Goal: Complete application form

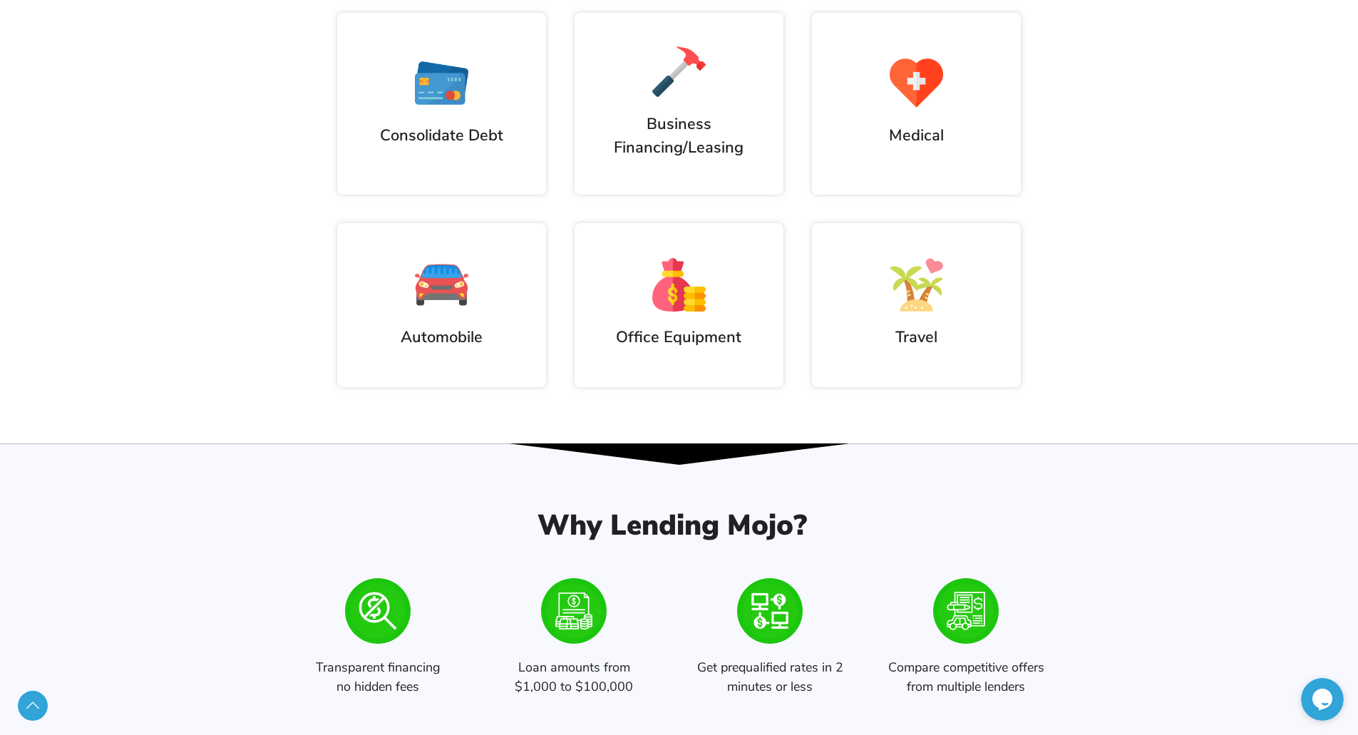
scroll to position [998, 0]
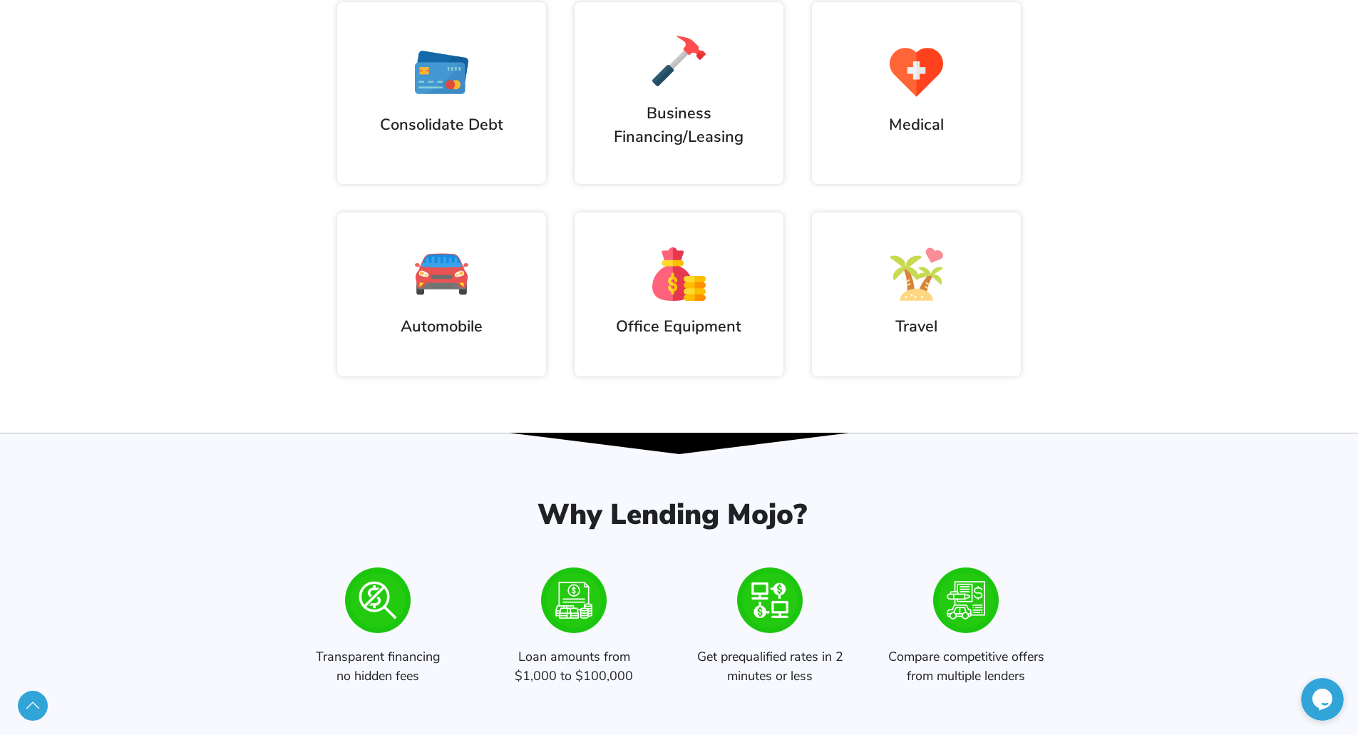
drag, startPoint x: 569, startPoint y: 623, endPoint x: 758, endPoint y: 543, distance: 205.7
click at [569, 623] on img at bounding box center [574, 600] width 66 height 66
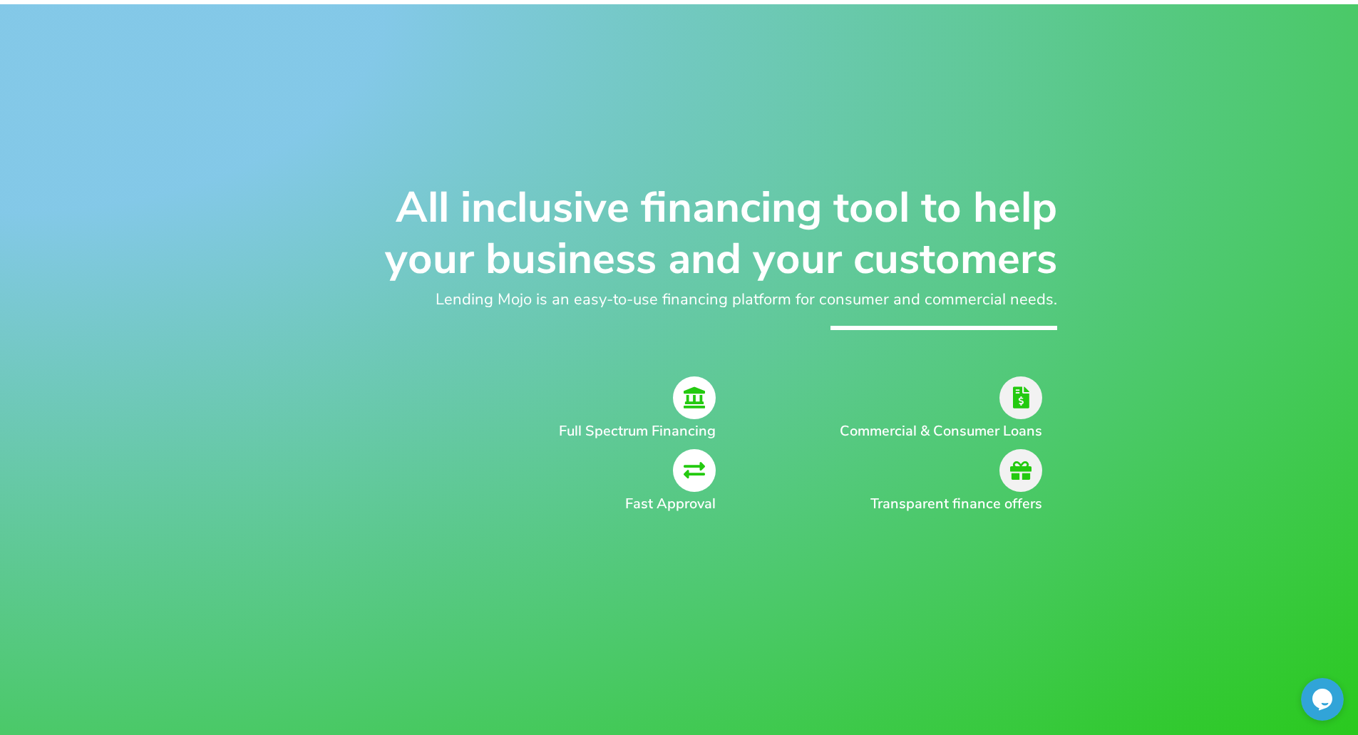
scroll to position [285, 0]
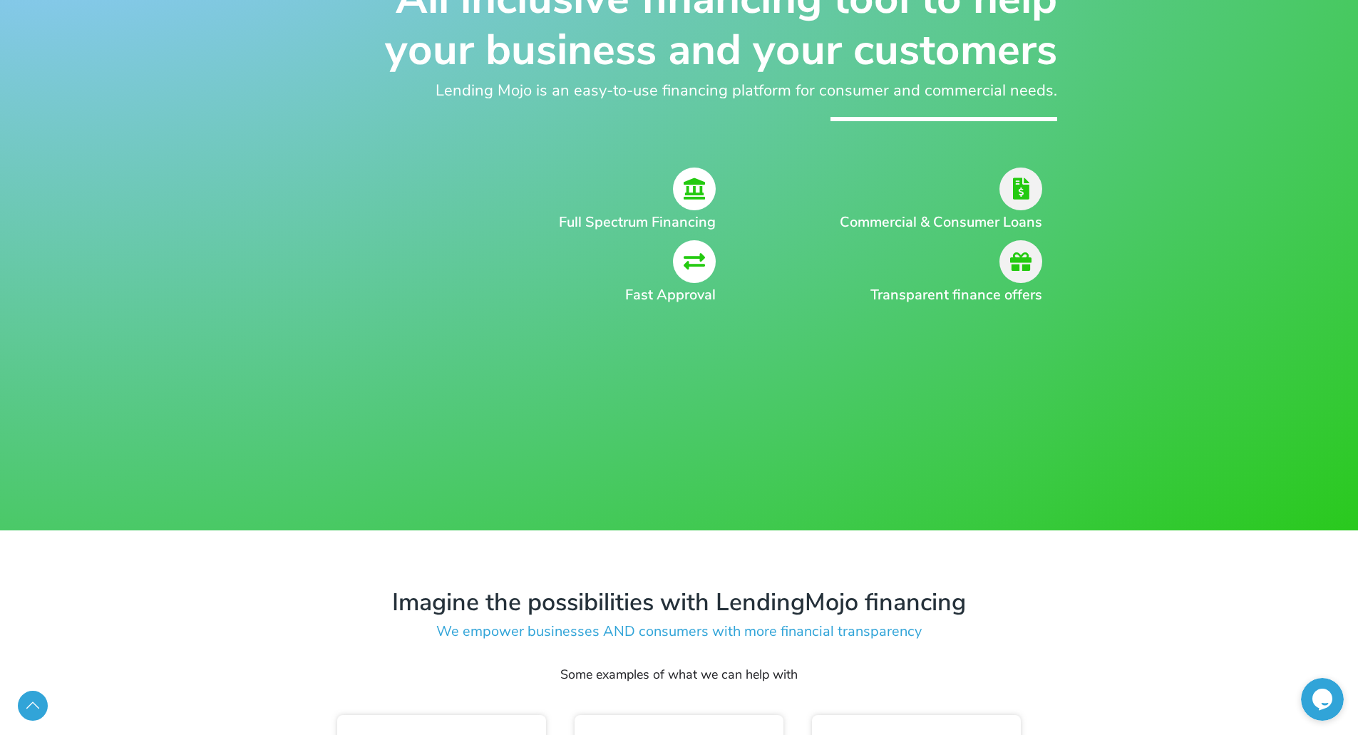
click at [703, 181] on icon at bounding box center [694, 188] width 43 height 43
click at [793, 306] on div "Commercial & Consumer Loans" at bounding box center [900, 237] width 312 height 160
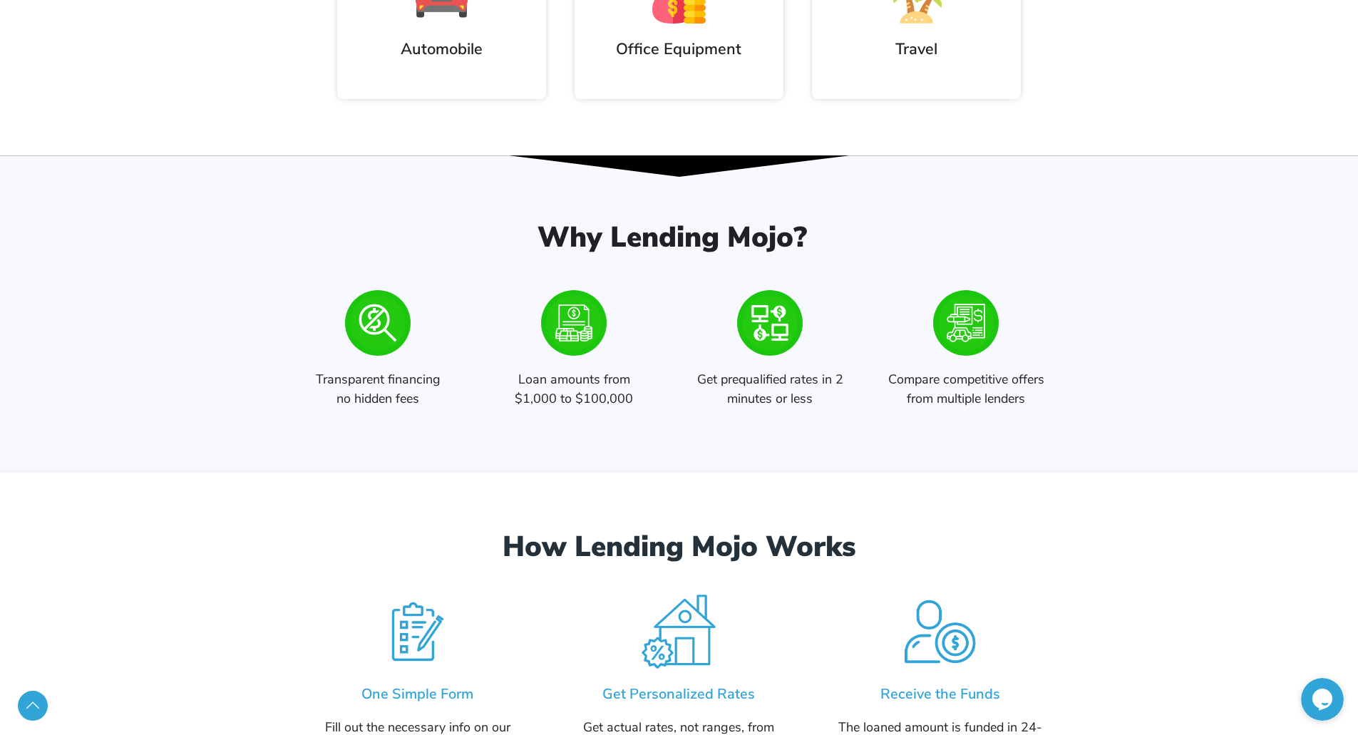
scroll to position [1497, 0]
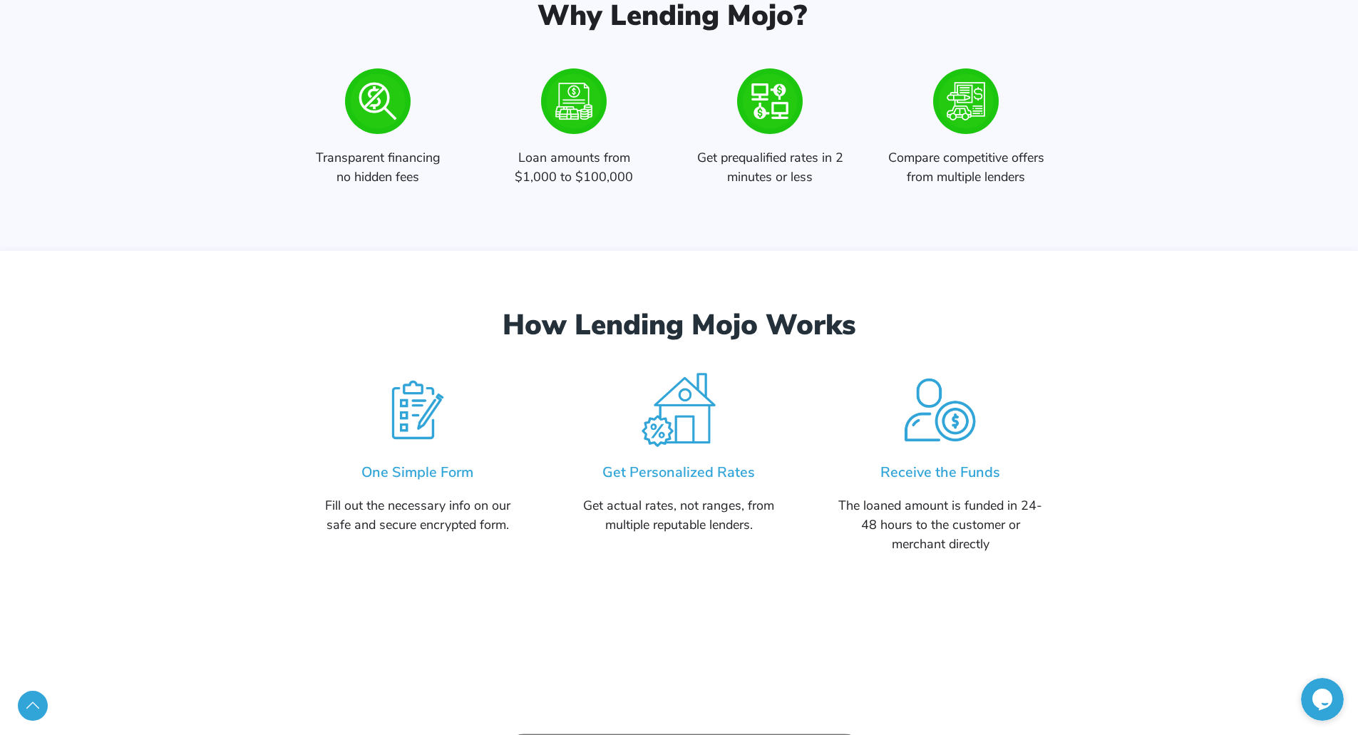
click at [418, 480] on h5 "One Simple Form" at bounding box center [418, 472] width 205 height 19
click at [420, 437] on img at bounding box center [417, 409] width 107 height 107
click at [421, 423] on img at bounding box center [417, 409] width 107 height 107
click at [687, 468] on h5 "Get Personalized Rates" at bounding box center [679, 472] width 205 height 19
click at [684, 406] on img at bounding box center [678, 409] width 107 height 107
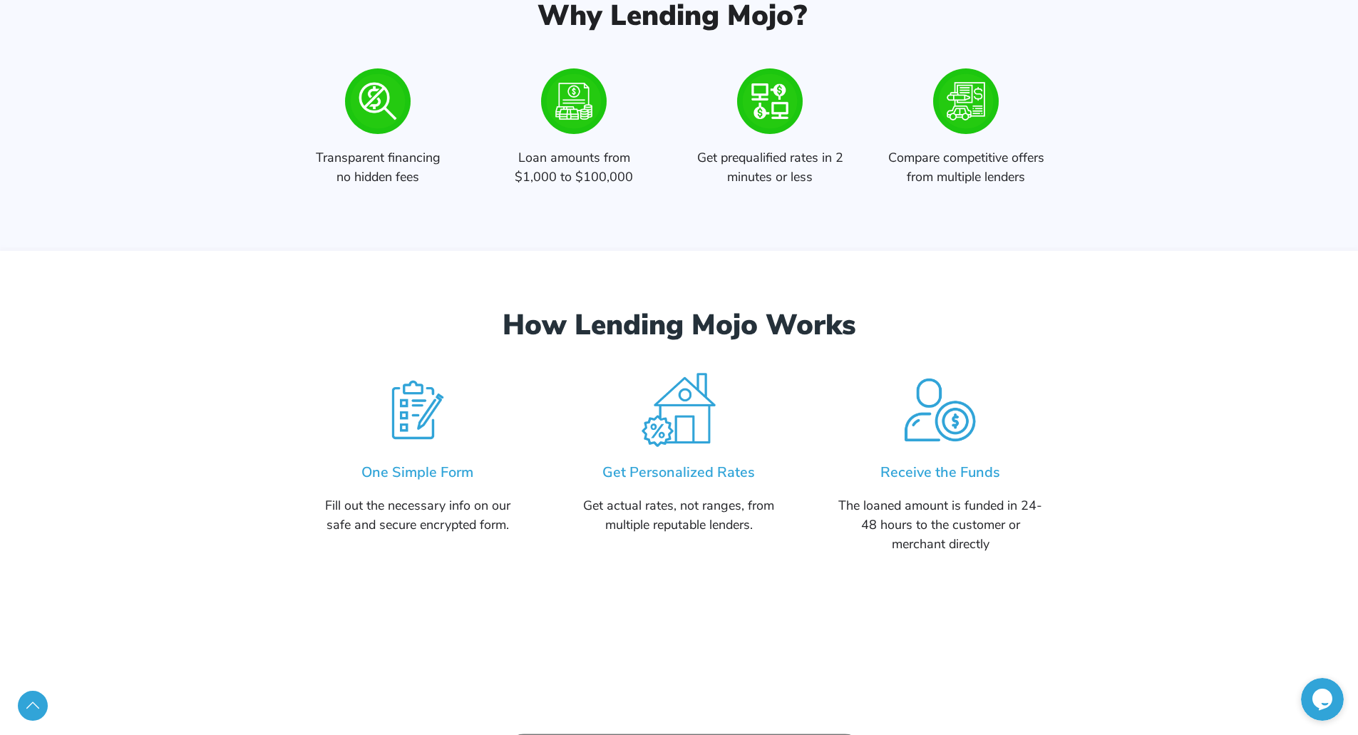
drag, startPoint x: 684, startPoint y: 406, endPoint x: 780, endPoint y: 408, distance: 95.5
click at [686, 406] on img at bounding box center [678, 409] width 107 height 107
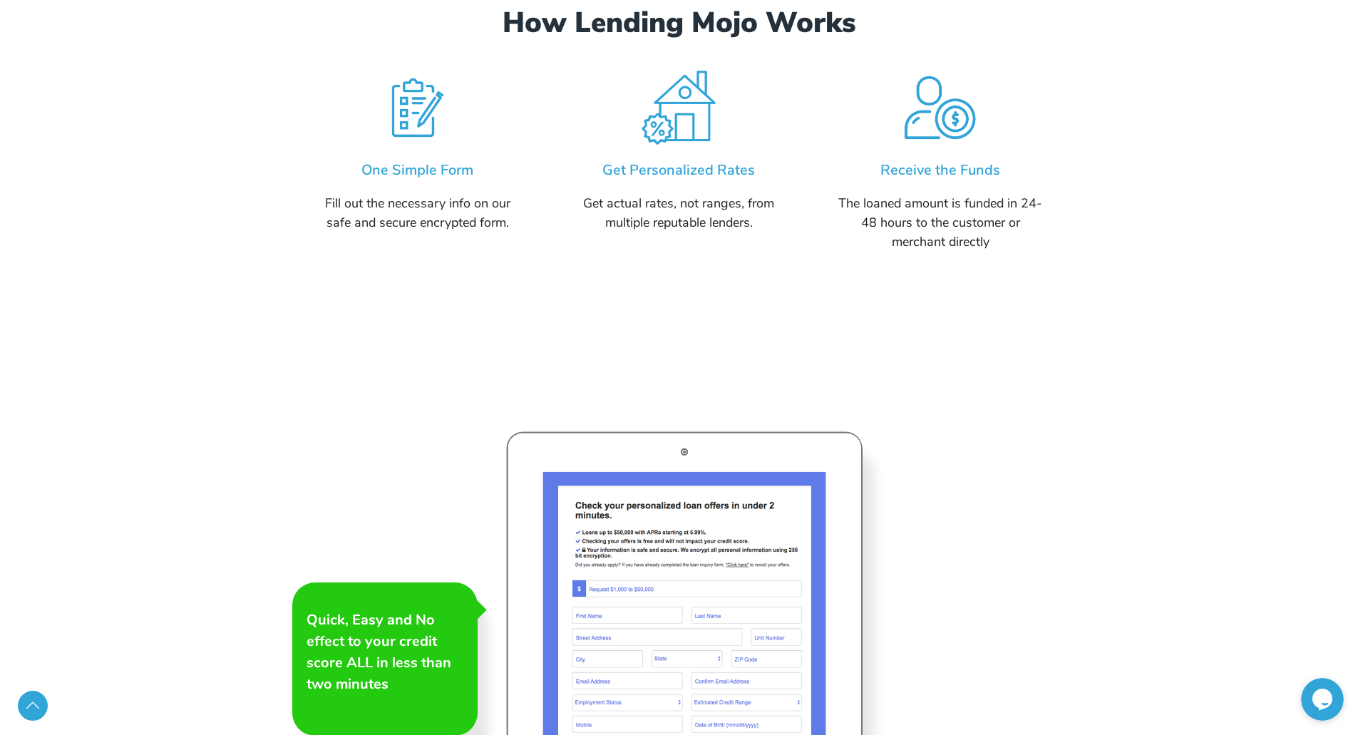
scroll to position [1995, 0]
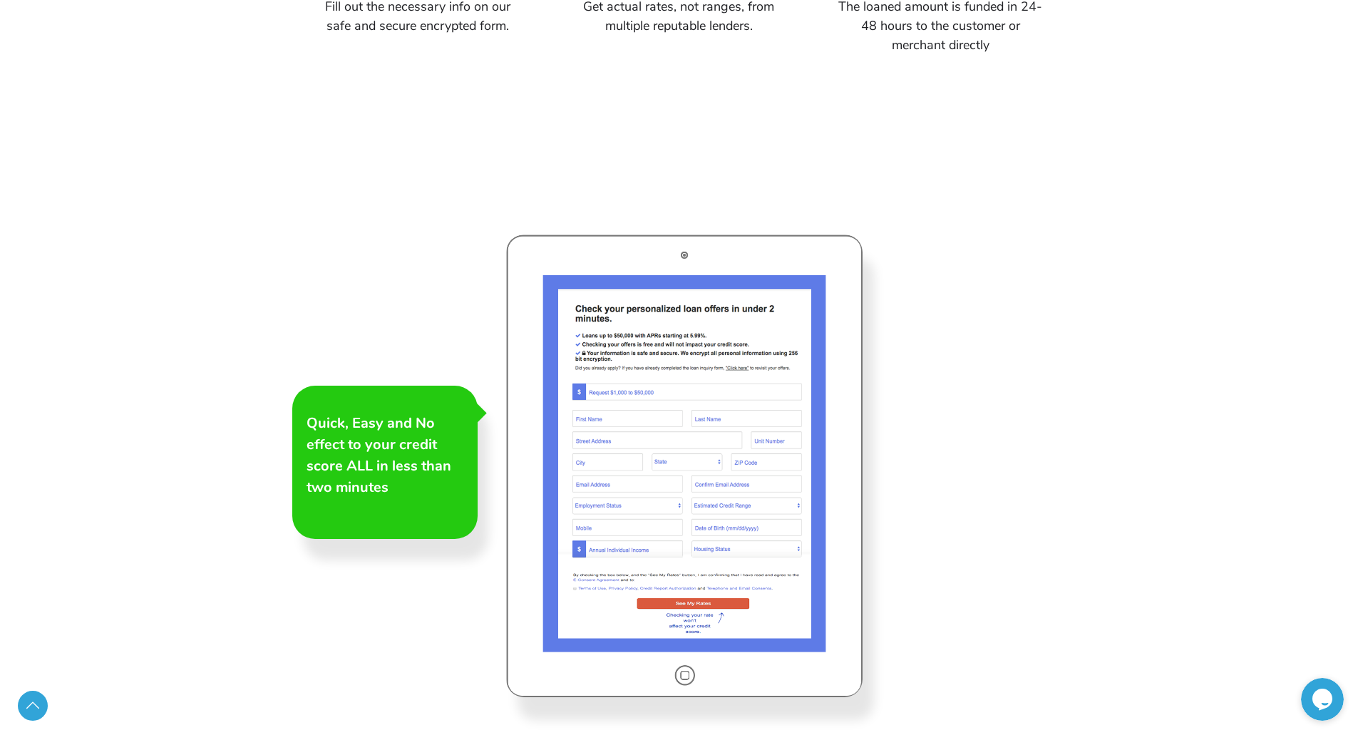
click at [404, 475] on h3 "Once you’ve chosen the right offer, review your approval from that lender direc…" at bounding box center [384, 464] width 157 height 128
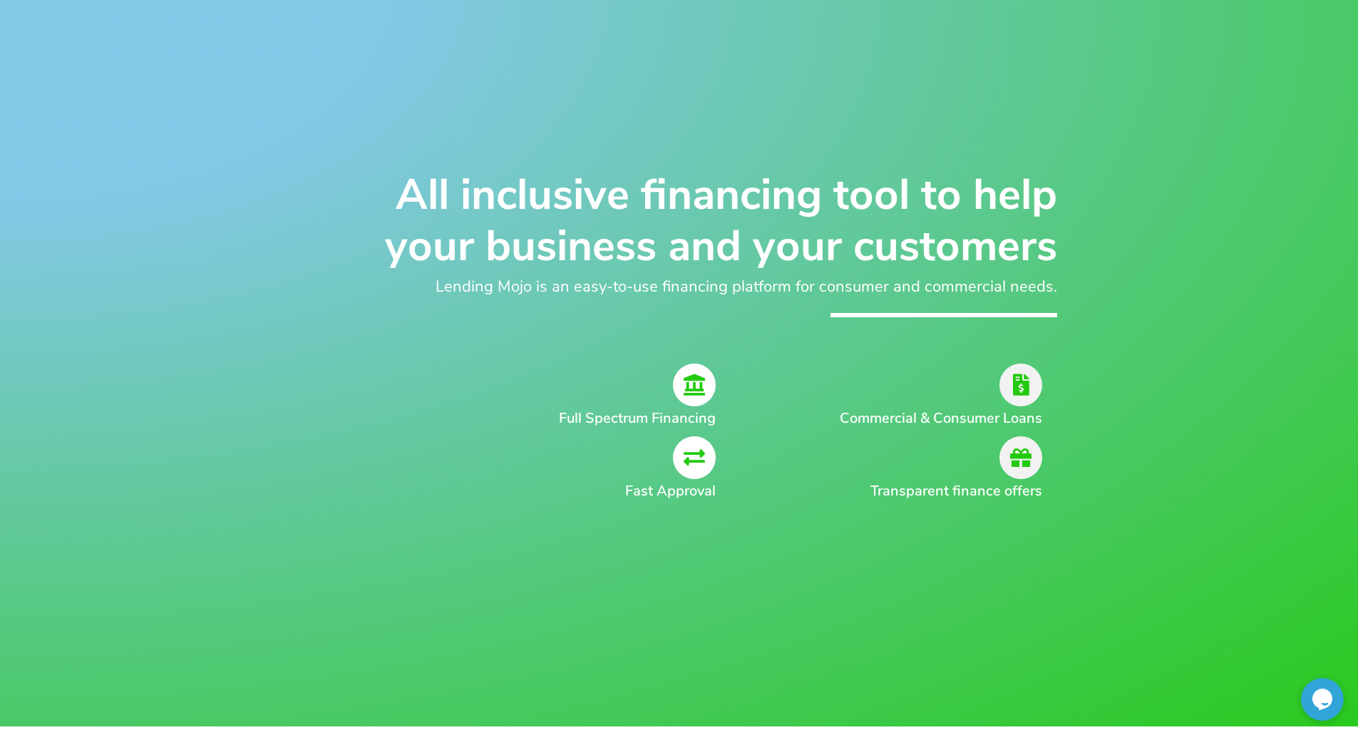
scroll to position [0, 0]
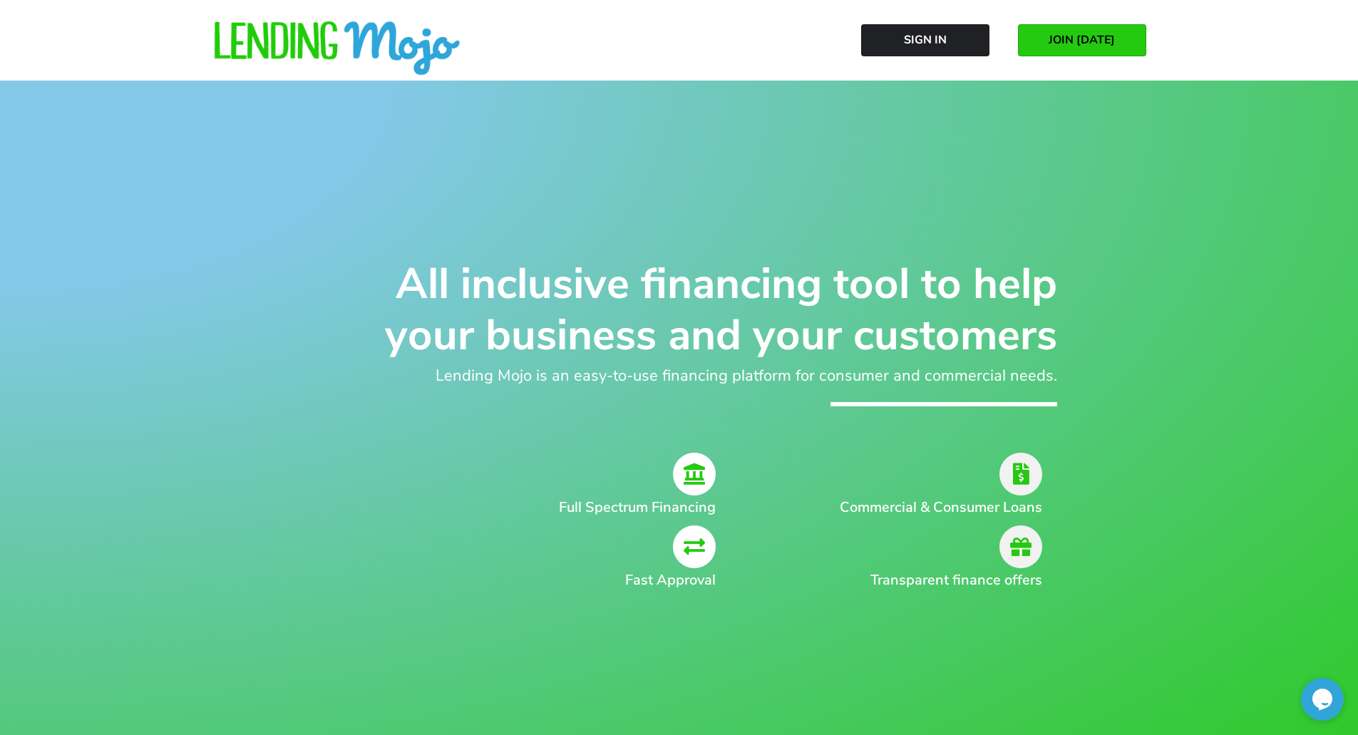
click at [1071, 41] on span "JOIN [DATE]" at bounding box center [1081, 39] width 66 height 13
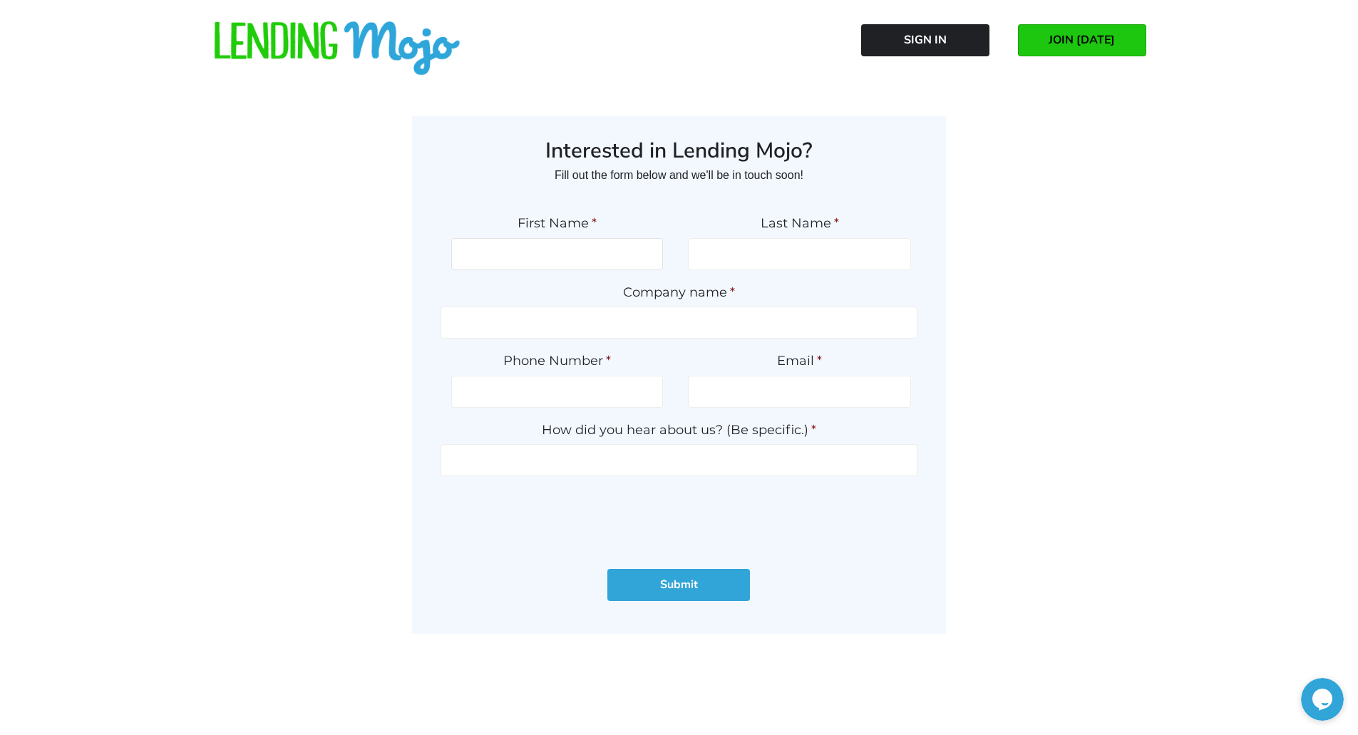
drag, startPoint x: 524, startPoint y: 257, endPoint x: 587, endPoint y: 270, distance: 64.0
click at [524, 257] on input "First Name *" at bounding box center [557, 254] width 212 height 32
type input "k"
drag, startPoint x: 584, startPoint y: 258, endPoint x: 445, endPoint y: 244, distance: 138.9
click at [445, 244] on li "First Name * kevin" at bounding box center [557, 242] width 234 height 54
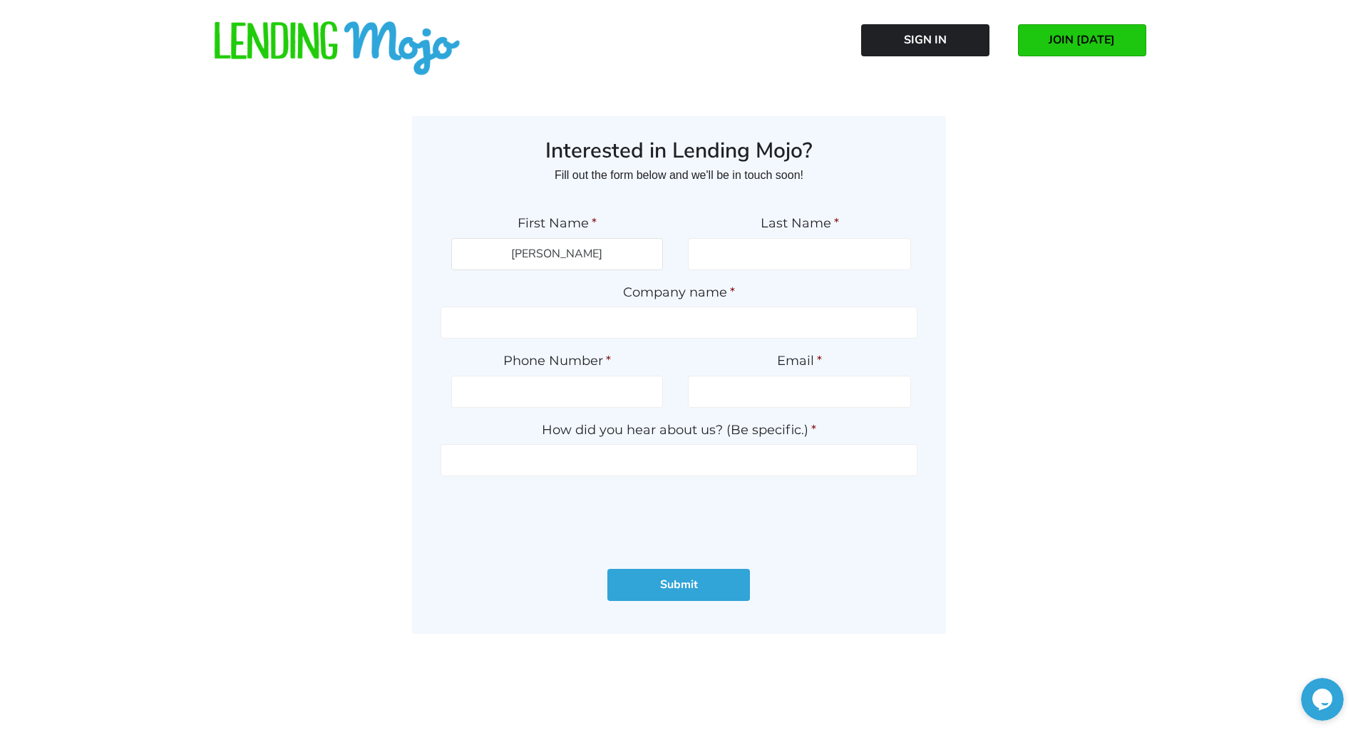
type input "KEVIN"
click at [792, 257] on input "Last Name *" at bounding box center [799, 254] width 223 height 32
type input "ROMES"
click at [623, 316] on input "Company name *" at bounding box center [678, 322] width 477 height 32
drag, startPoint x: 755, startPoint y: 321, endPoint x: 519, endPoint y: 320, distance: 236.6
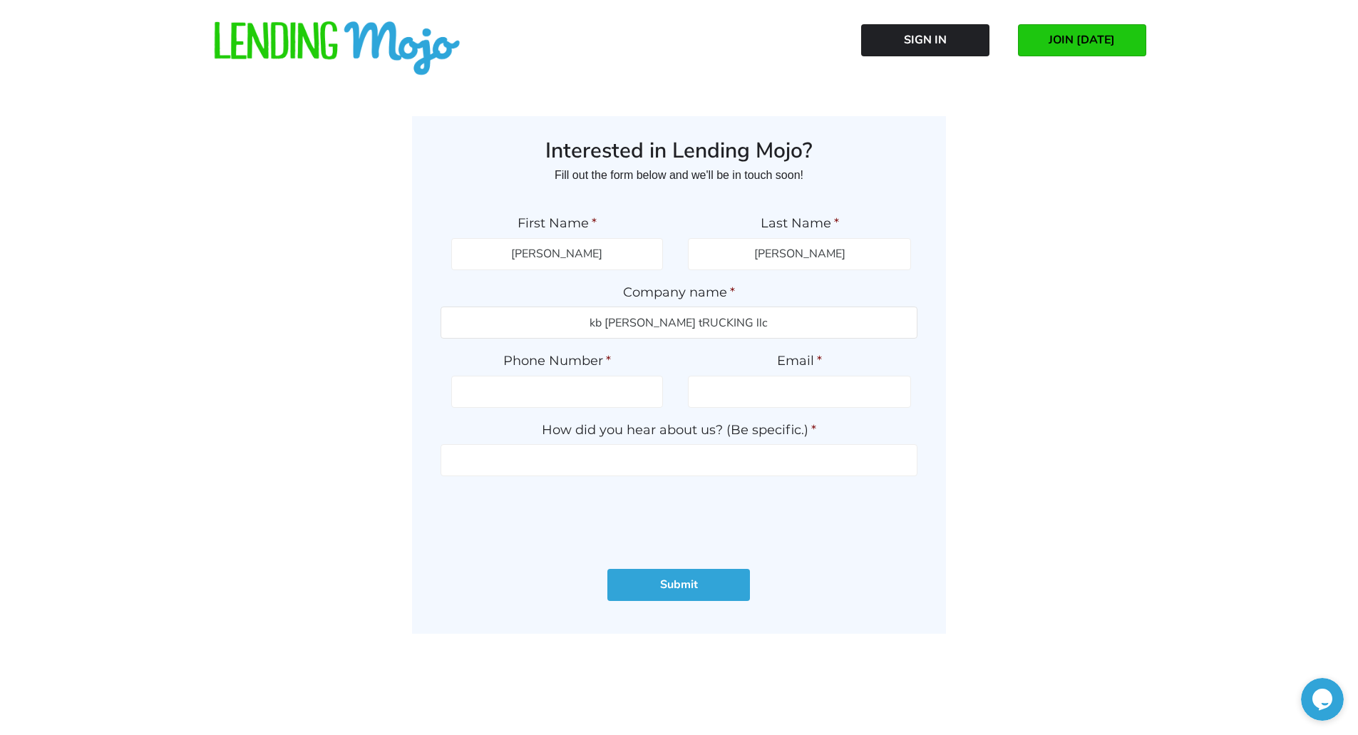
click at [519, 320] on input "kb rOMES tRUCKING llc" at bounding box center [678, 322] width 477 height 32
type input "KB ROMES TRUCKING LLC"
click at [495, 393] on input "(___) ___-____" at bounding box center [557, 392] width 212 height 32
type input "(501) 749-0517"
drag, startPoint x: 884, startPoint y: 393, endPoint x: 626, endPoint y: 375, distance: 258.6
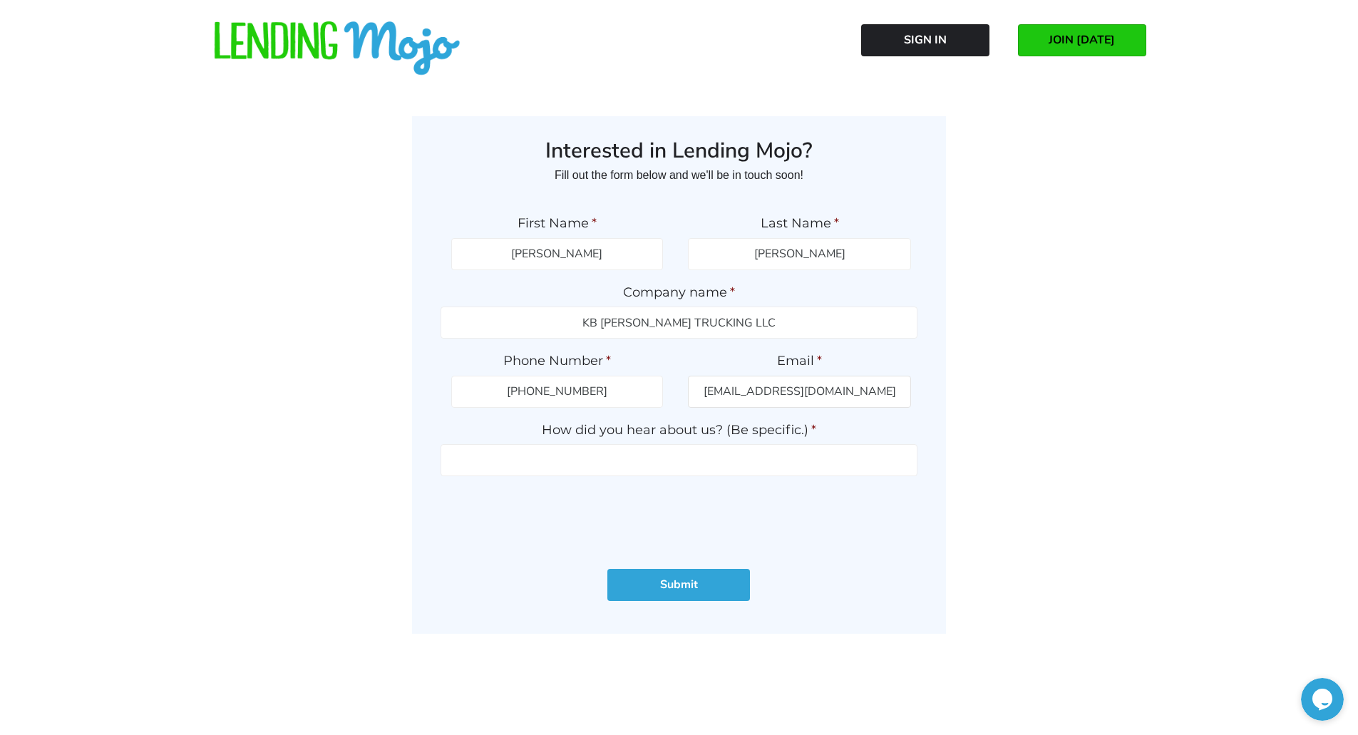
click at [626, 375] on ul "First Name * KEVIN Last Name * ROMES Company name * KB ROMES TRUCKING LLC * Ema…" at bounding box center [678, 373] width 477 height 345
type input "kbchromes@yahoo.com"
click at [509, 456] on input "How did you hear about us? (Be specific.) *" at bounding box center [678, 460] width 477 height 32
click at [653, 460] on input "dEALERSHIP" at bounding box center [678, 460] width 477 height 32
click at [635, 460] on input "DEALERSHIP" at bounding box center [678, 460] width 477 height 32
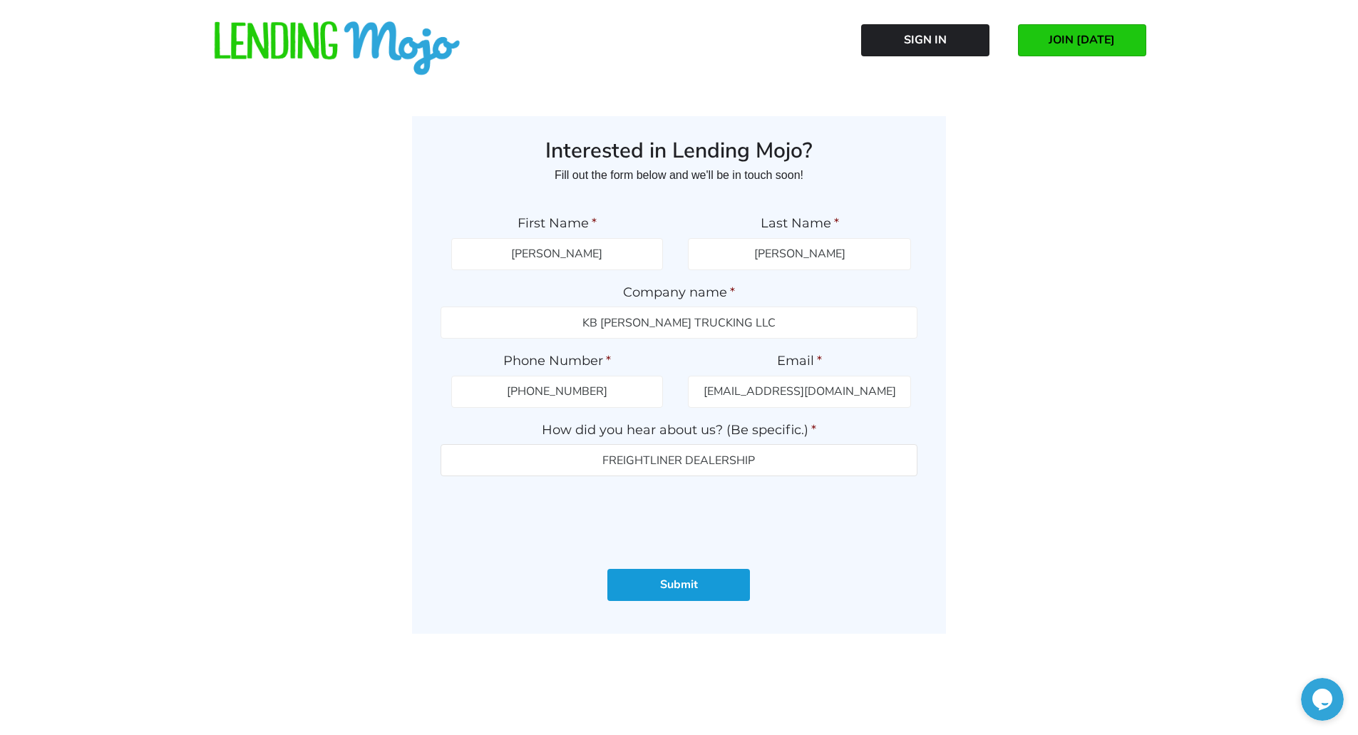
type input "FREIGHTLINER DEALERSHIP"
click at [674, 586] on input "Submit" at bounding box center [678, 585] width 143 height 32
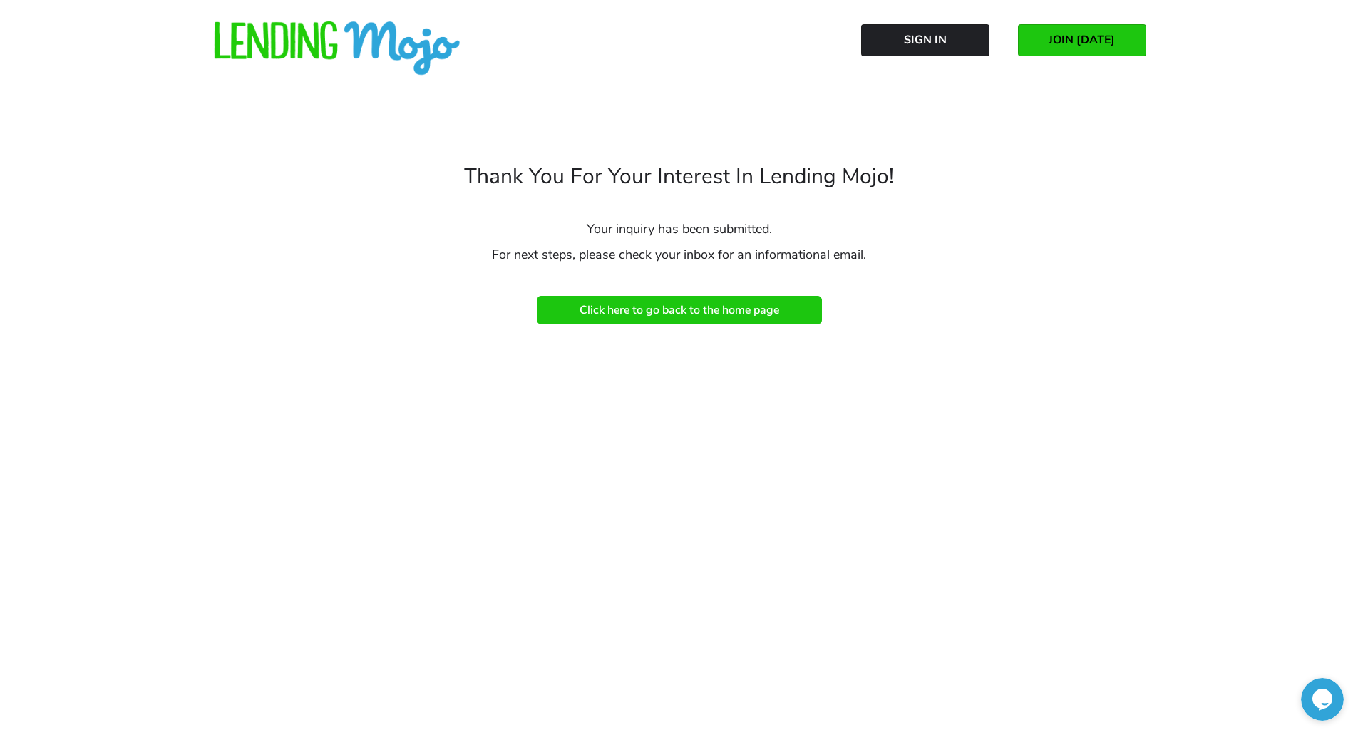
click at [671, 311] on span "Click here to go back to the home page" at bounding box center [679, 310] width 200 height 13
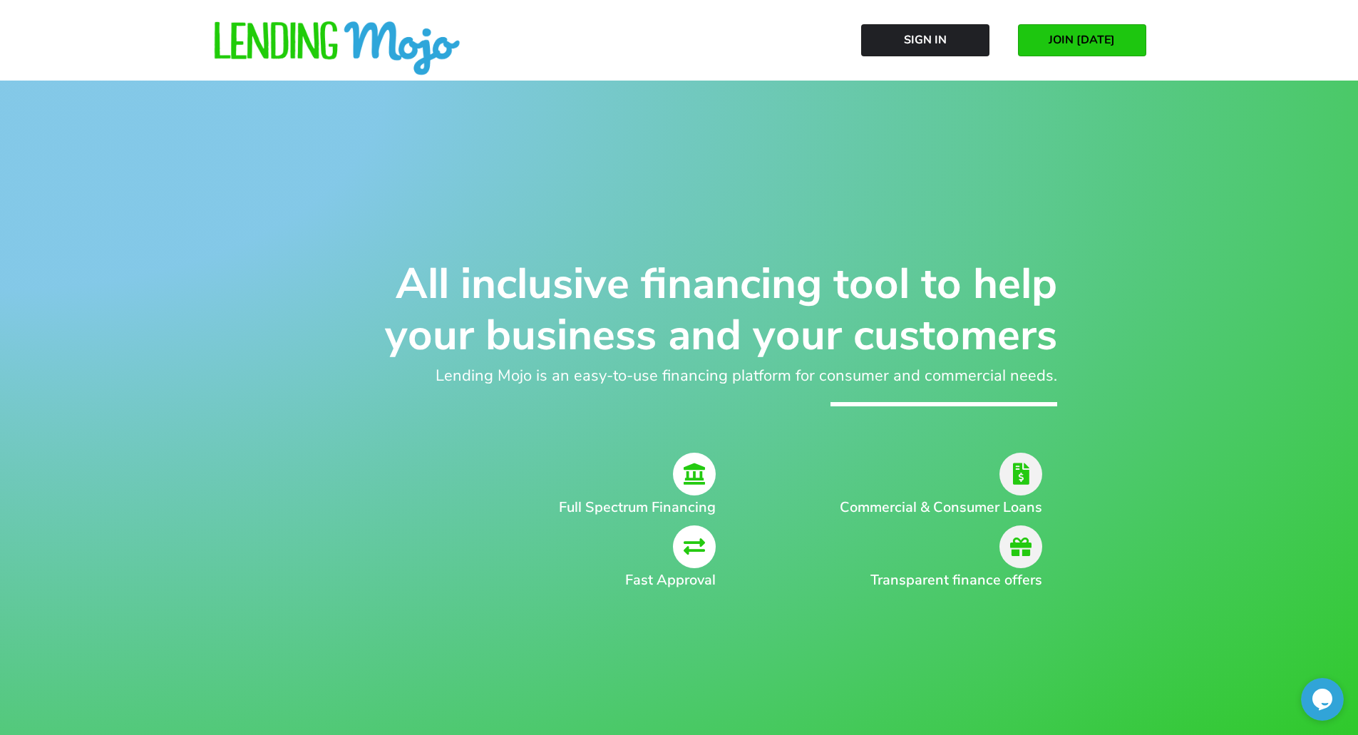
click at [1025, 478] on icon at bounding box center [1020, 474] width 43 height 43
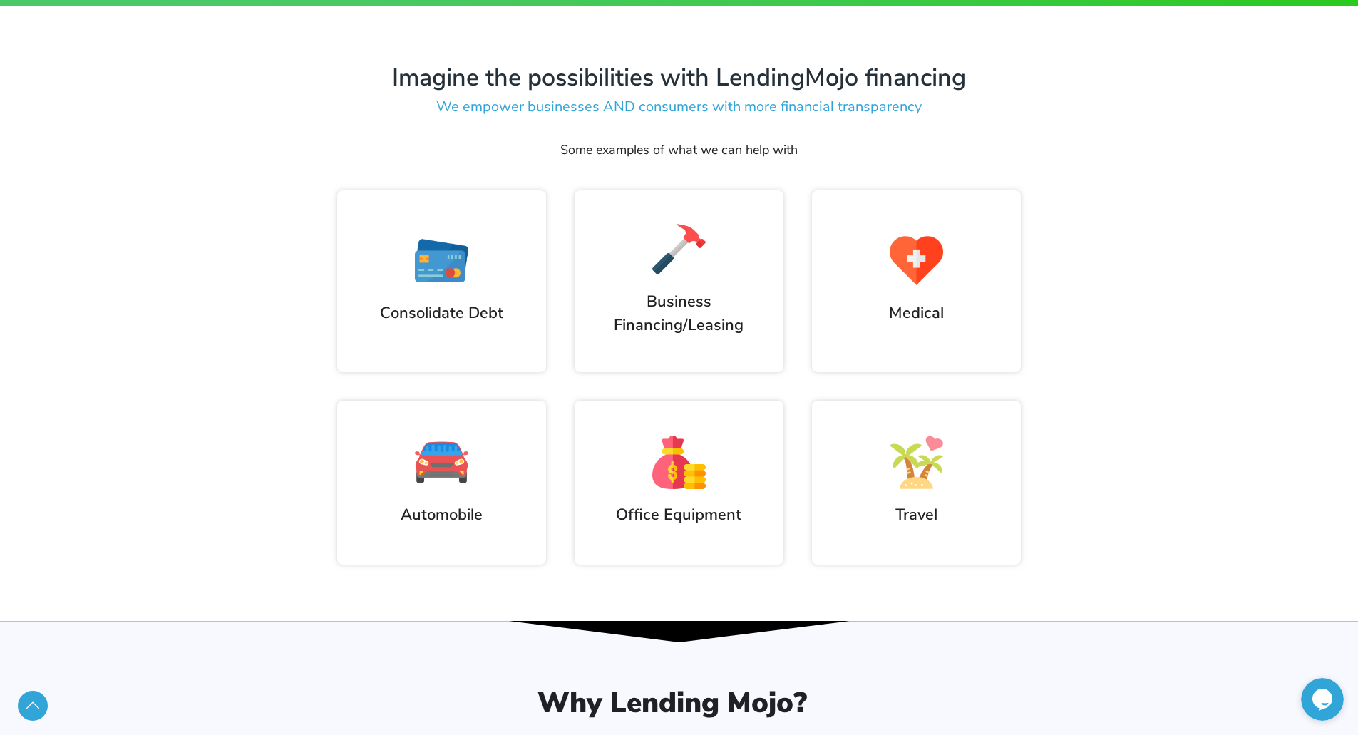
scroll to position [855, 0]
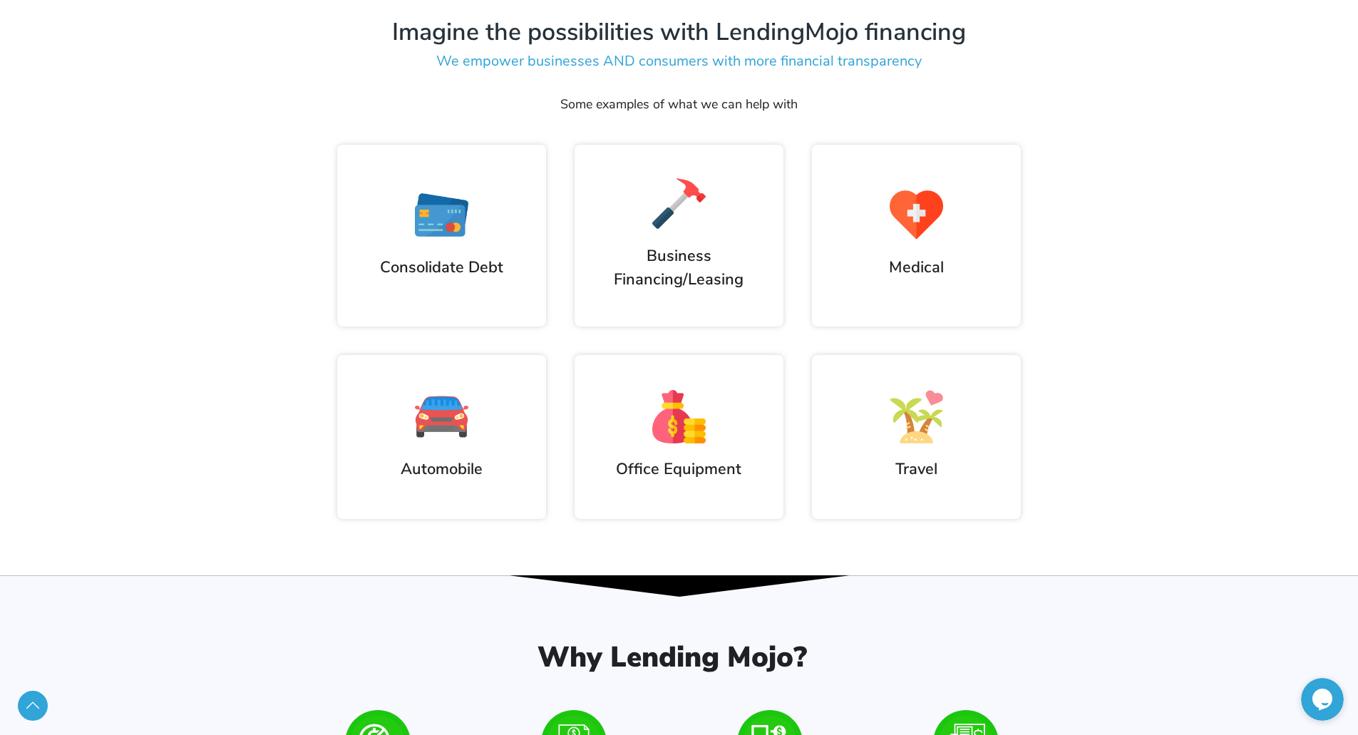
click at [427, 257] on h2 "Consolidate Debt" at bounding box center [441, 268] width 180 height 24
drag, startPoint x: 644, startPoint y: 272, endPoint x: 659, endPoint y: 267, distance: 14.9
click at [645, 272] on h2 "Business Financing/Leasing" at bounding box center [679, 267] width 195 height 46
drag, startPoint x: 851, startPoint y: 226, endPoint x: 897, endPoint y: 226, distance: 46.3
click at [859, 226] on div at bounding box center [916, 214] width 180 height 53
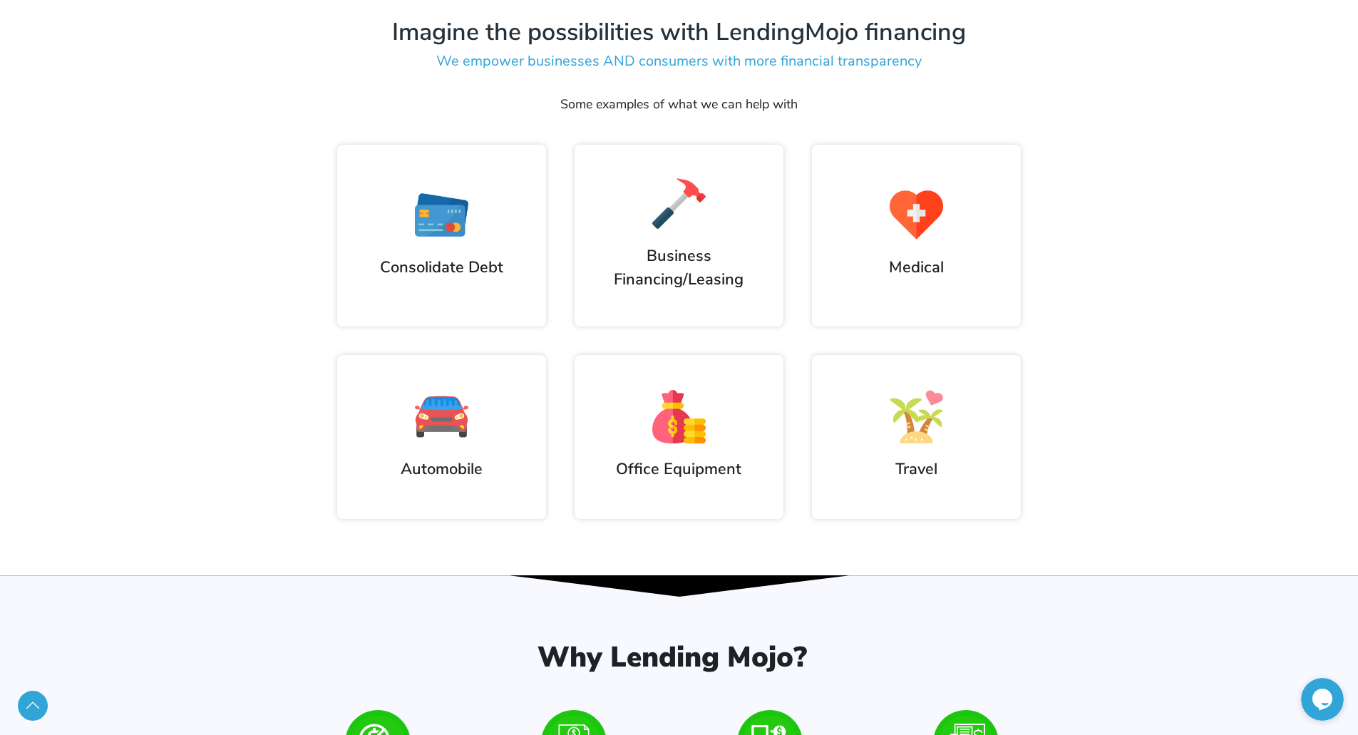
drag, startPoint x: 976, startPoint y: 269, endPoint x: 1009, endPoint y: 275, distance: 34.0
click at [991, 278] on h2 "Medical" at bounding box center [916, 268] width 180 height 24
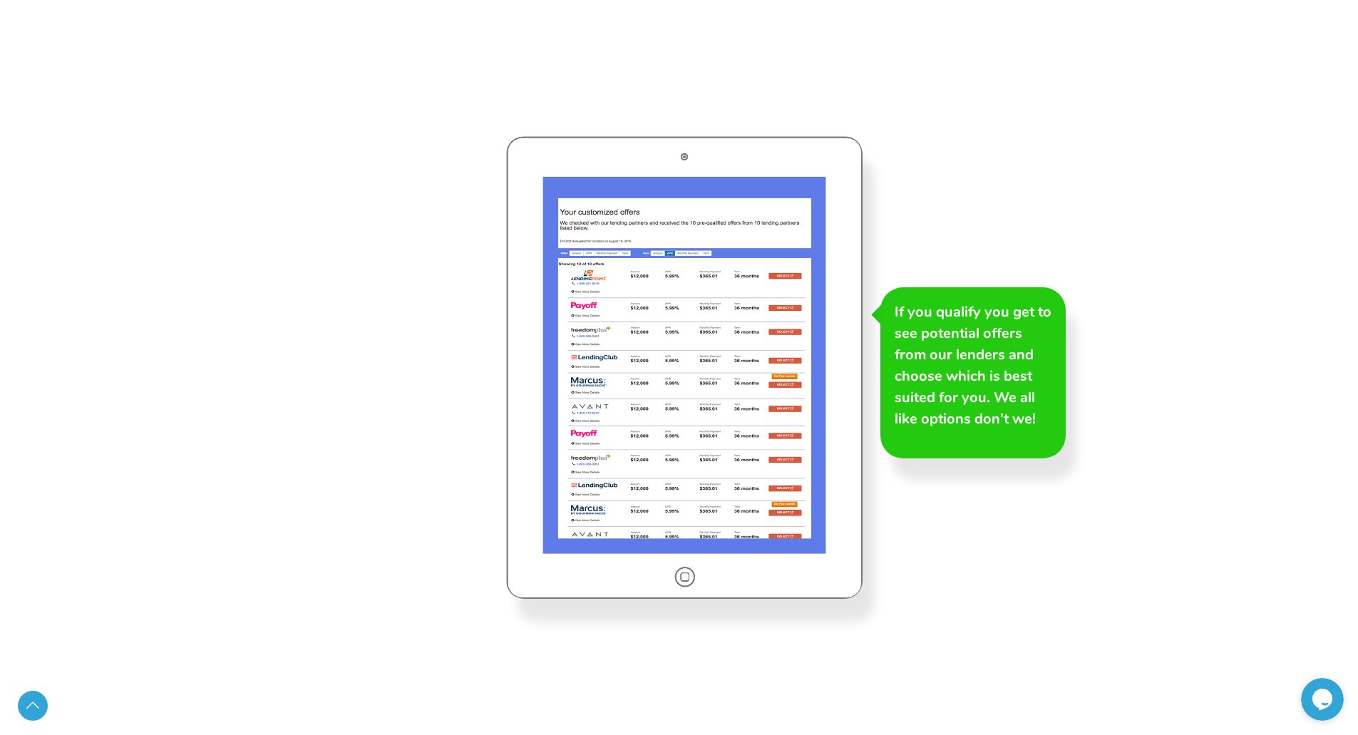
scroll to position [2637, 0]
drag, startPoint x: 689, startPoint y: 575, endPoint x: 715, endPoint y: 569, distance: 26.3
click at [689, 574] on div at bounding box center [684, 367] width 356 height 463
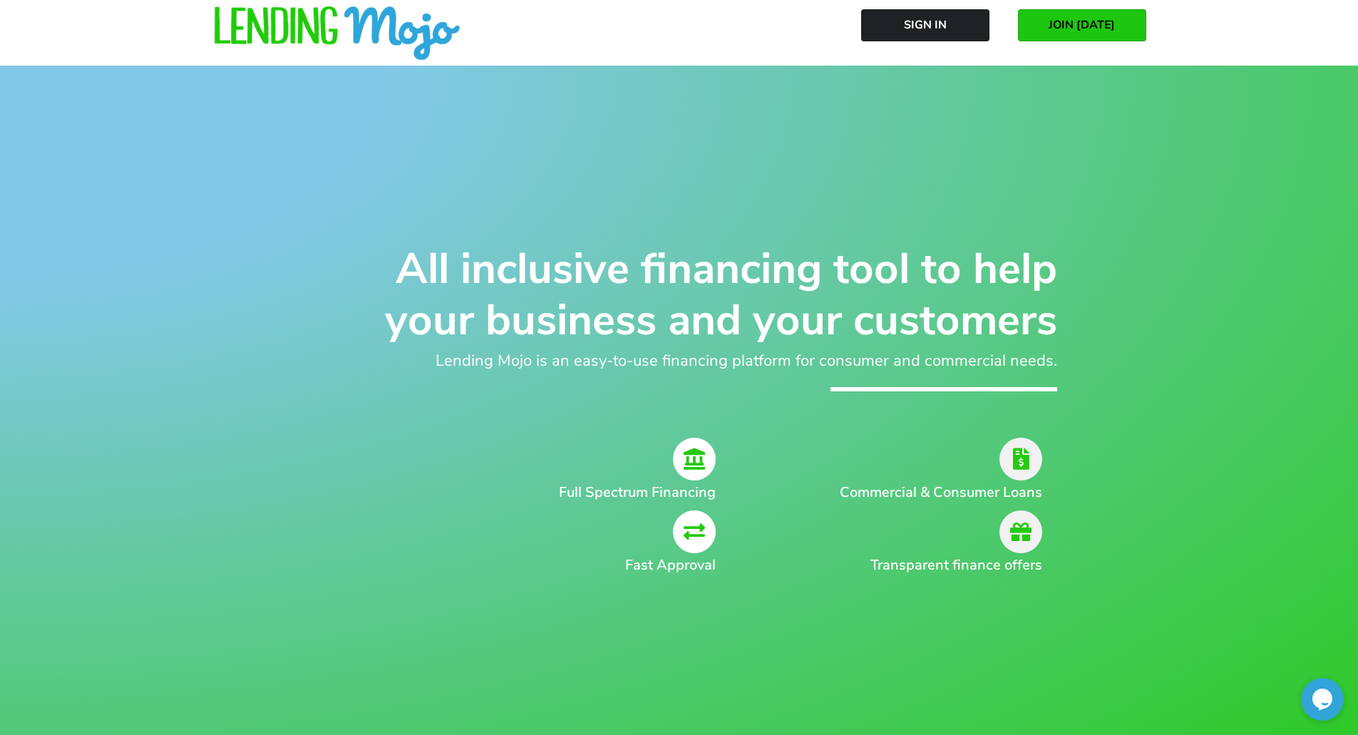
scroll to position [0, 0]
